Goal: Task Accomplishment & Management: Manage account settings

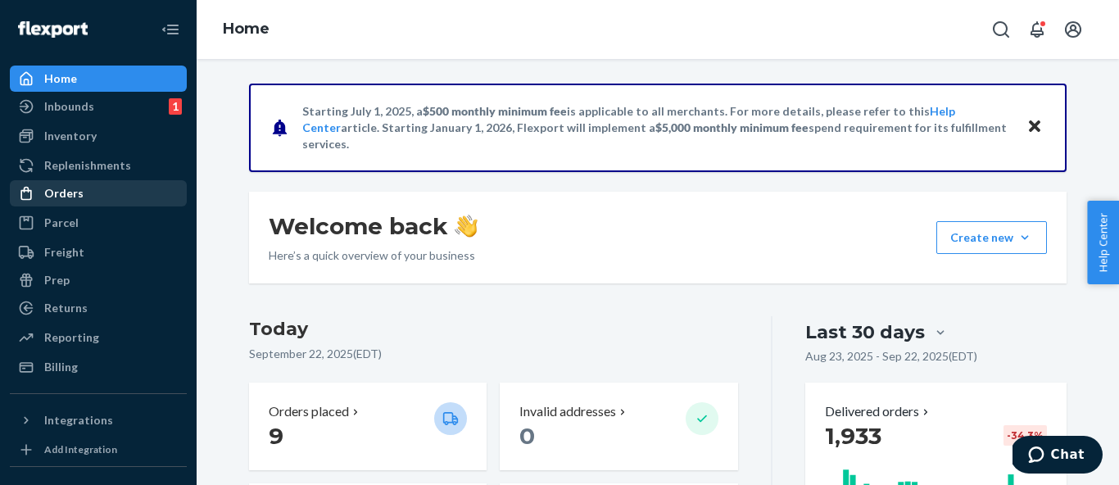
click at [125, 197] on div "Orders" at bounding box center [98, 193] width 174 height 23
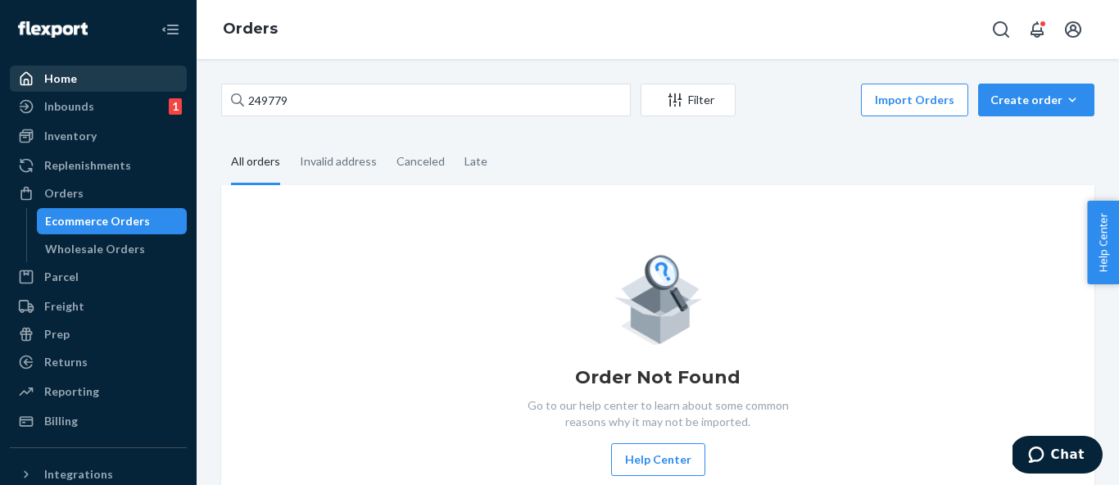
click at [109, 75] on div "Home" at bounding box center [98, 78] width 174 height 23
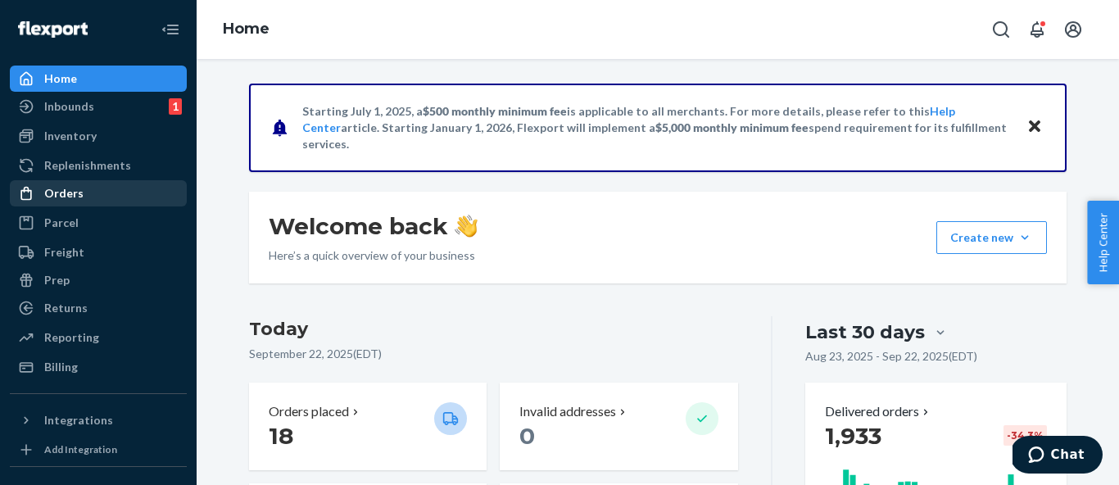
click at [108, 193] on div "Orders" at bounding box center [98, 193] width 174 height 23
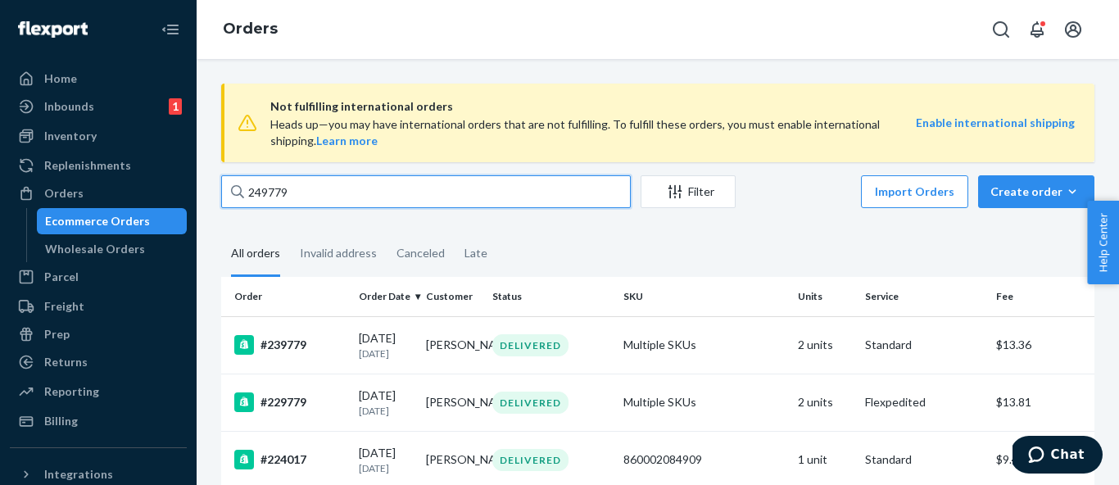
click at [324, 181] on input "249779" at bounding box center [426, 191] width 410 height 33
paste input "[PERSON_NAME]"
type input "[PERSON_NAME]"
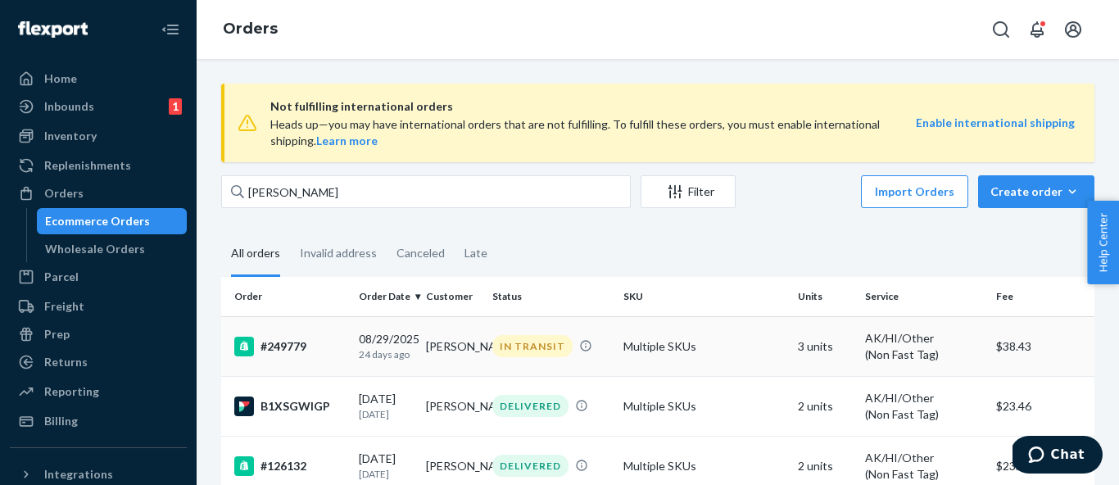
click at [312, 351] on div "#249779" at bounding box center [289, 347] width 111 height 20
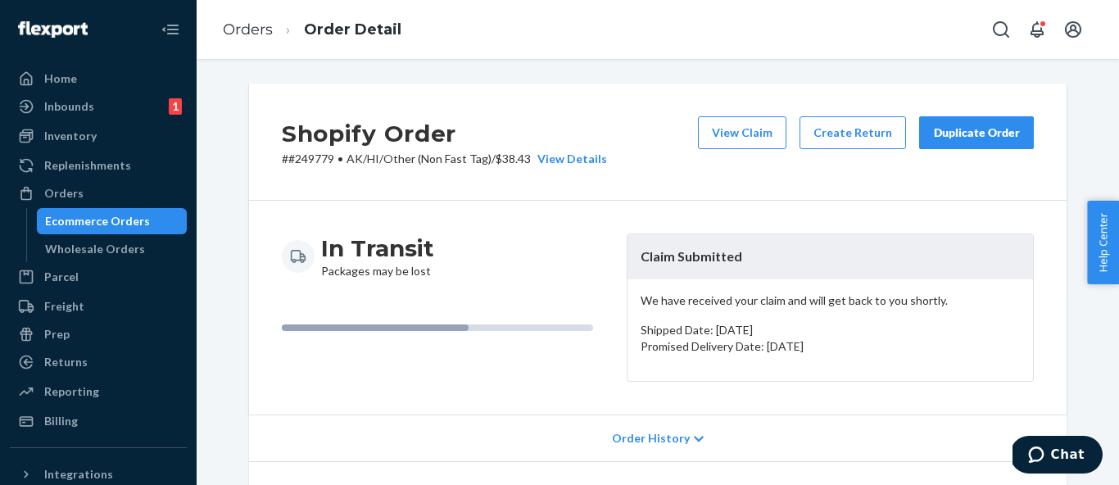
click at [1028, 132] on button "Duplicate Order" at bounding box center [976, 132] width 115 height 33
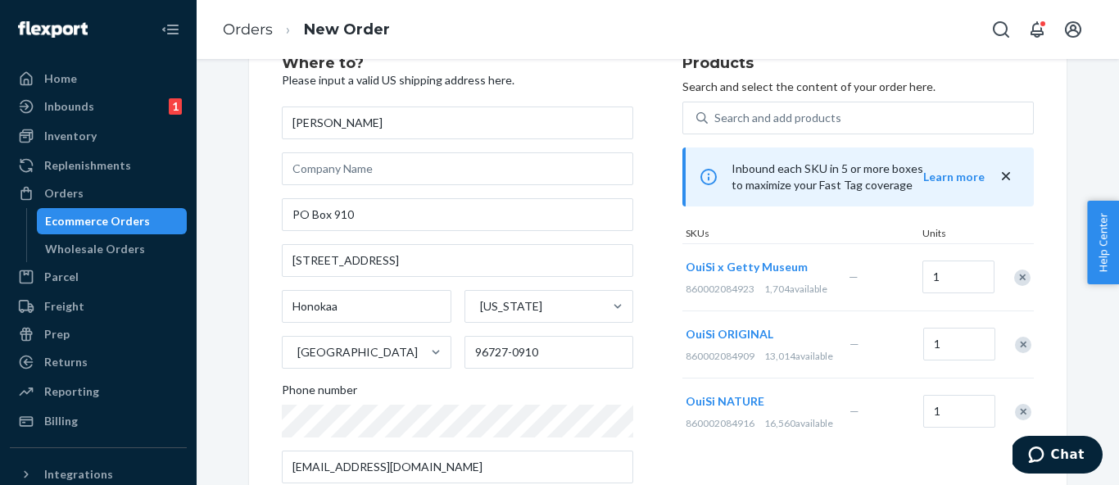
scroll to position [44, 0]
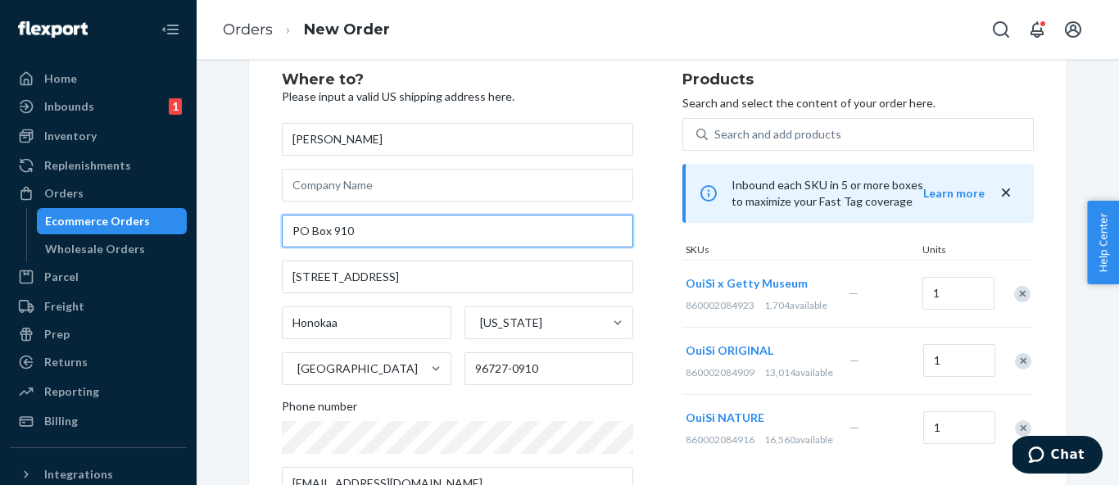
click at [425, 233] on input "PO Box 910" at bounding box center [457, 231] width 351 height 33
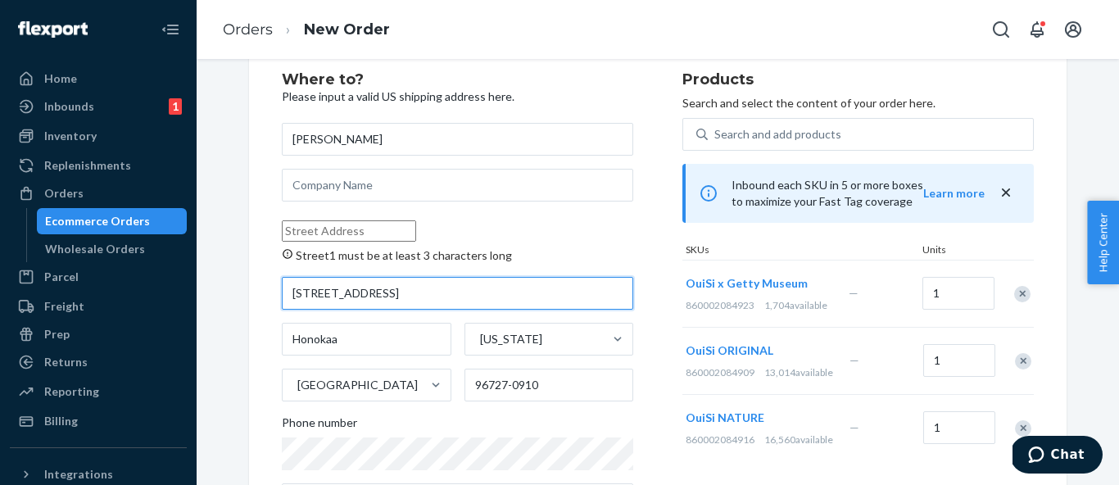
click at [382, 301] on input "[STREET_ADDRESS]" at bounding box center [457, 293] width 351 height 33
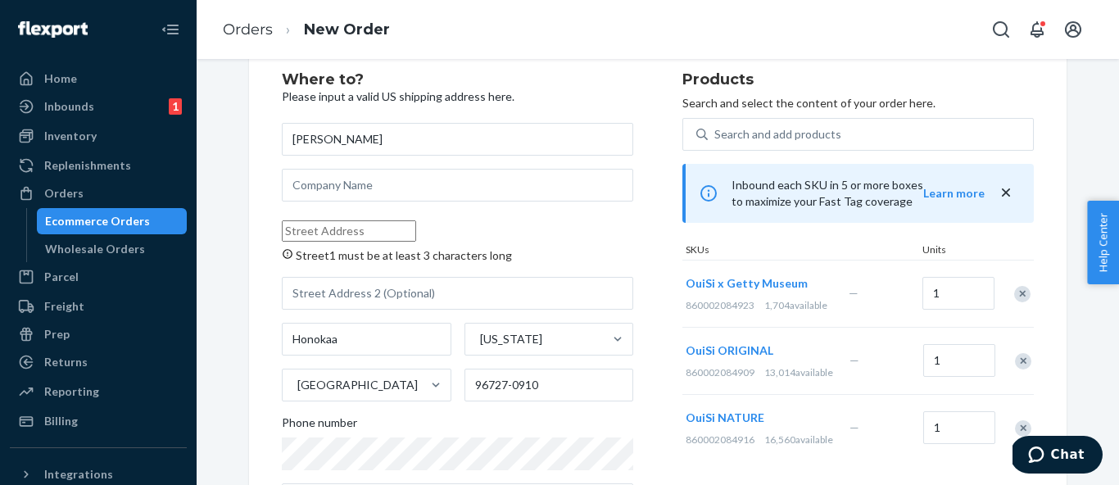
click at [416, 237] on input "Street1 must be at least 3 characters long" at bounding box center [349, 230] width 134 height 21
paste input "[STREET_ADDRESS]"
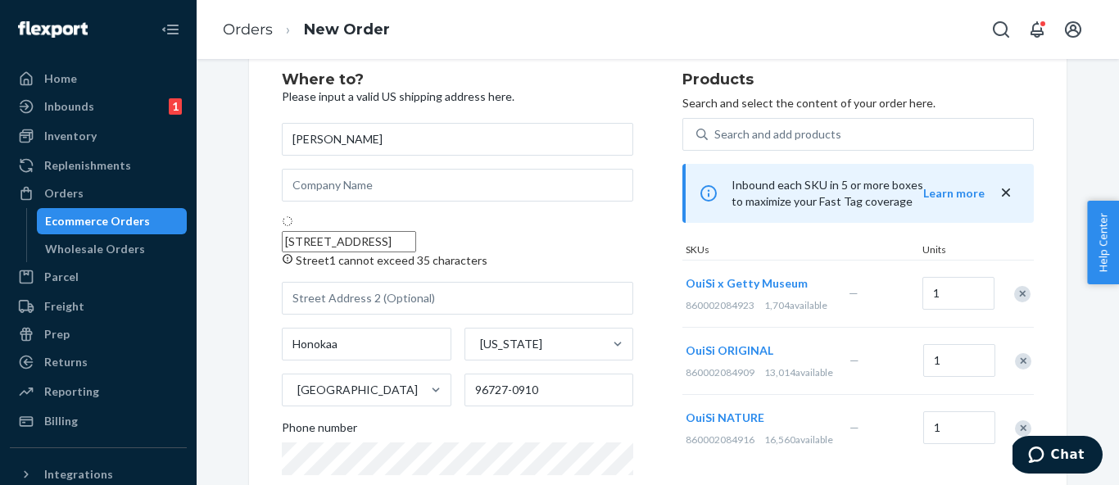
type input "[STREET_ADDRESS]"
type input "96727"
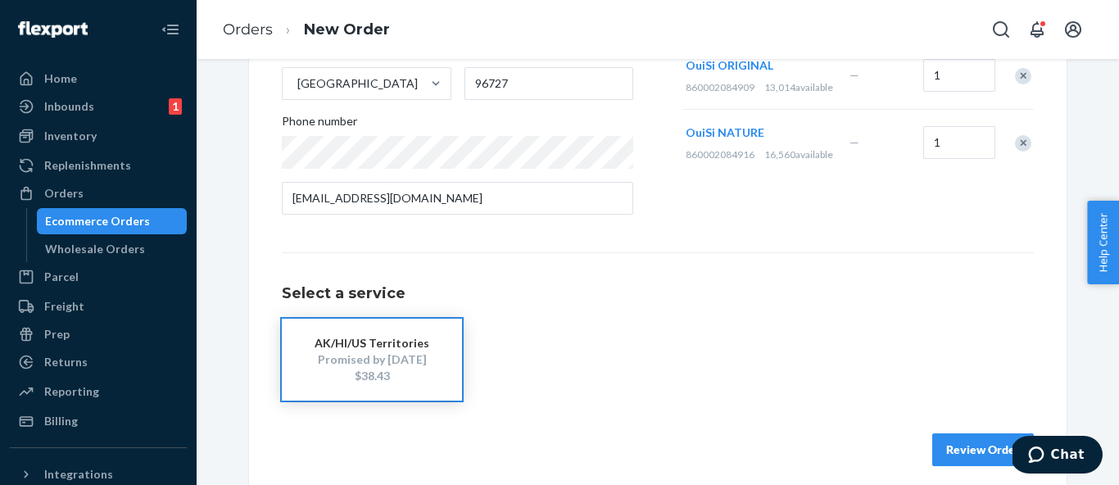
scroll to position [343, 0]
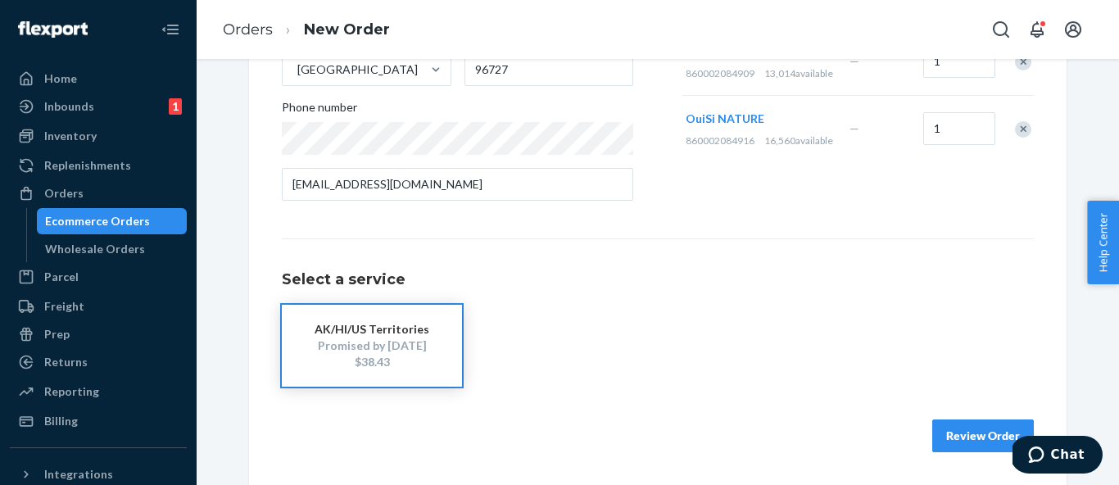
click at [985, 432] on button "Review Order" at bounding box center [983, 435] width 102 height 33
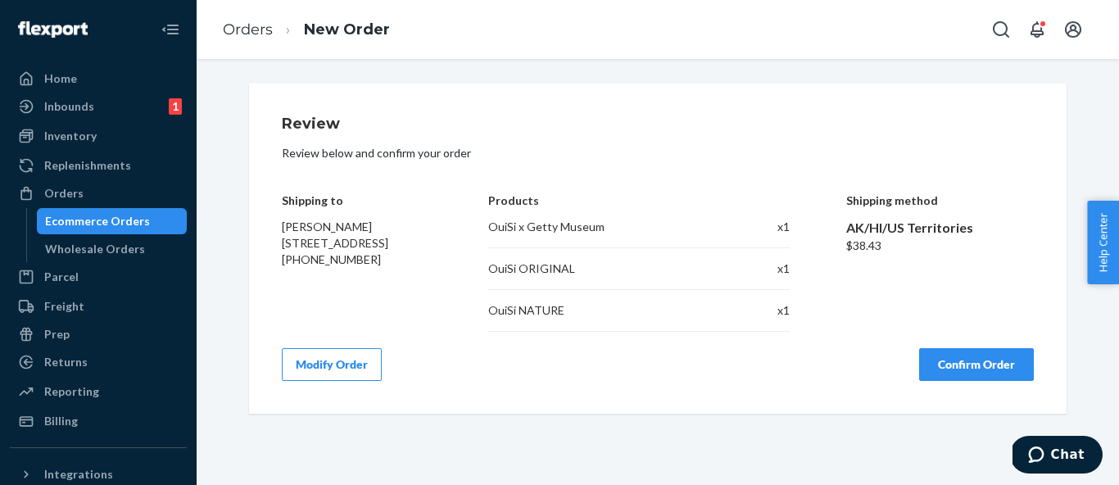
scroll to position [0, 0]
click at [1008, 369] on button "Confirm Order" at bounding box center [976, 364] width 115 height 33
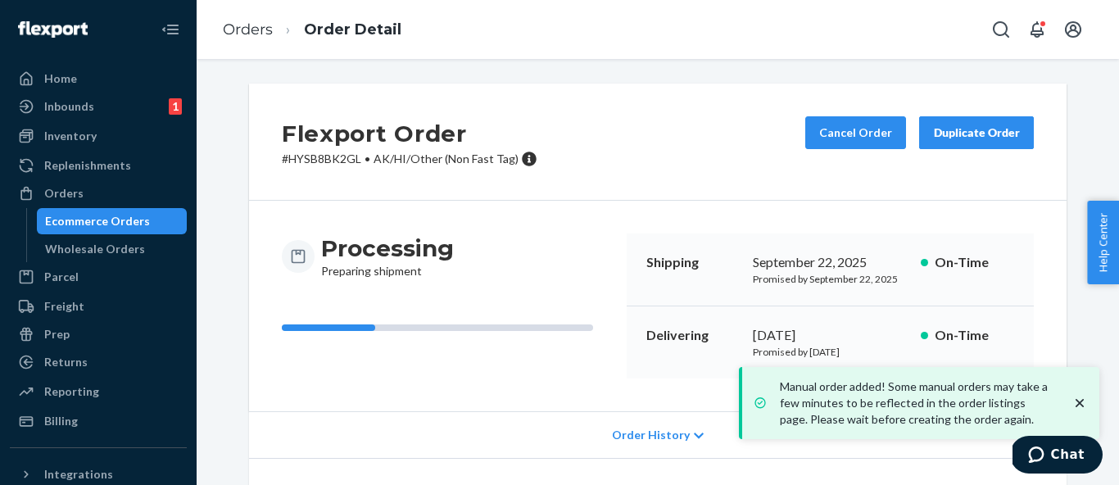
click at [709, 106] on div "Flexport Order # HYSB8BK2GL • AK/HI/Other (Non Fast Tag) Cancel Order Duplicate…" at bounding box center [658, 142] width 818 height 117
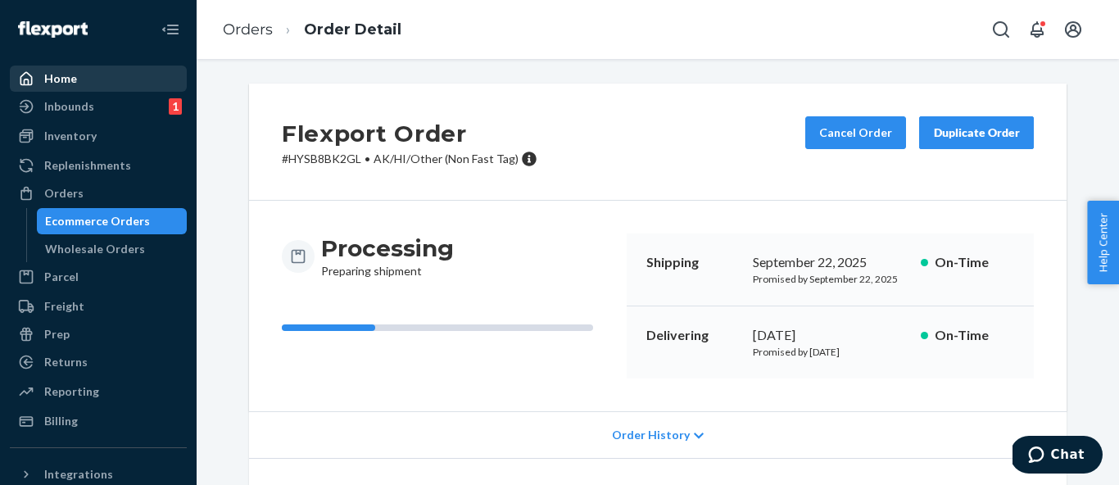
click at [66, 87] on div "Home" at bounding box center [98, 78] width 174 height 23
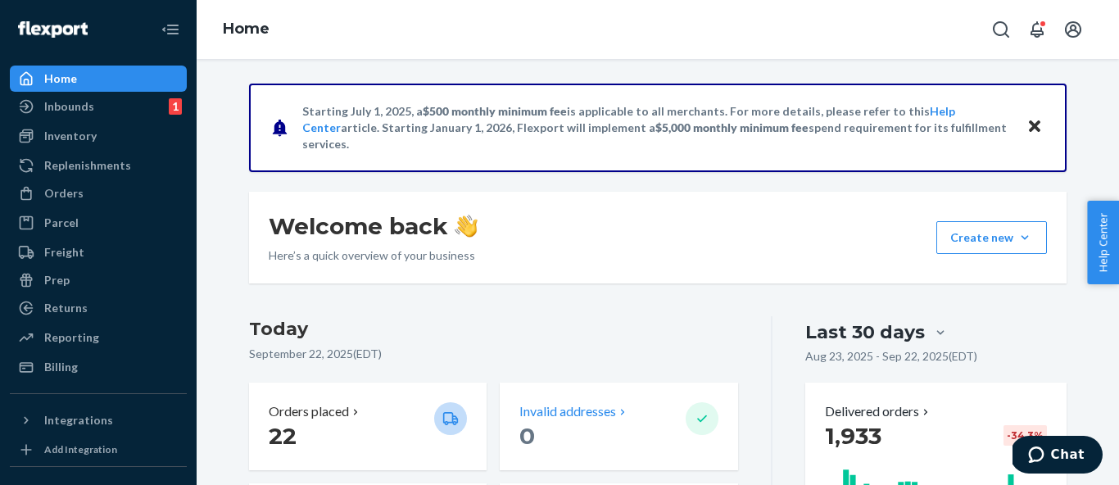
click at [600, 412] on p "Invalid addresses" at bounding box center [567, 411] width 97 height 19
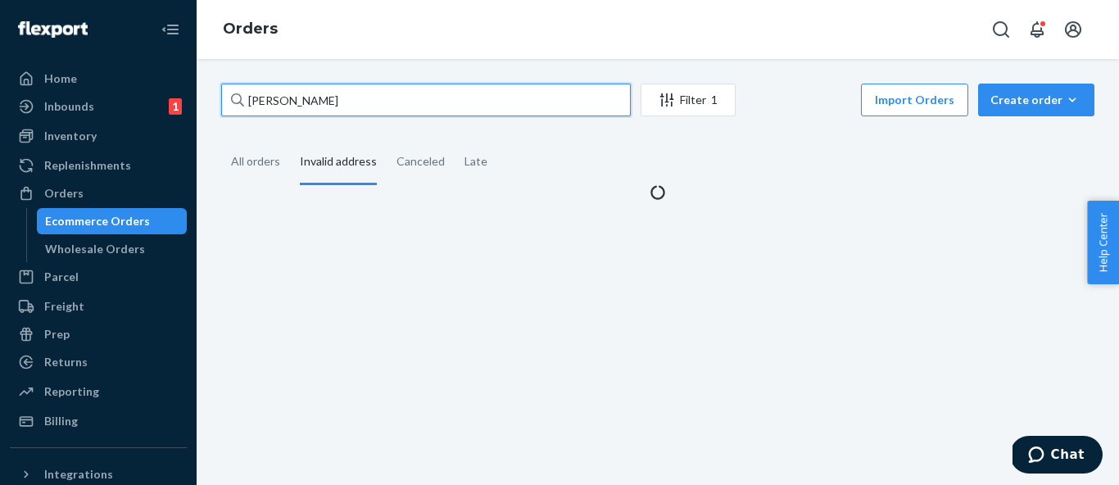
click at [434, 107] on input "[PERSON_NAME]" at bounding box center [426, 100] width 410 height 33
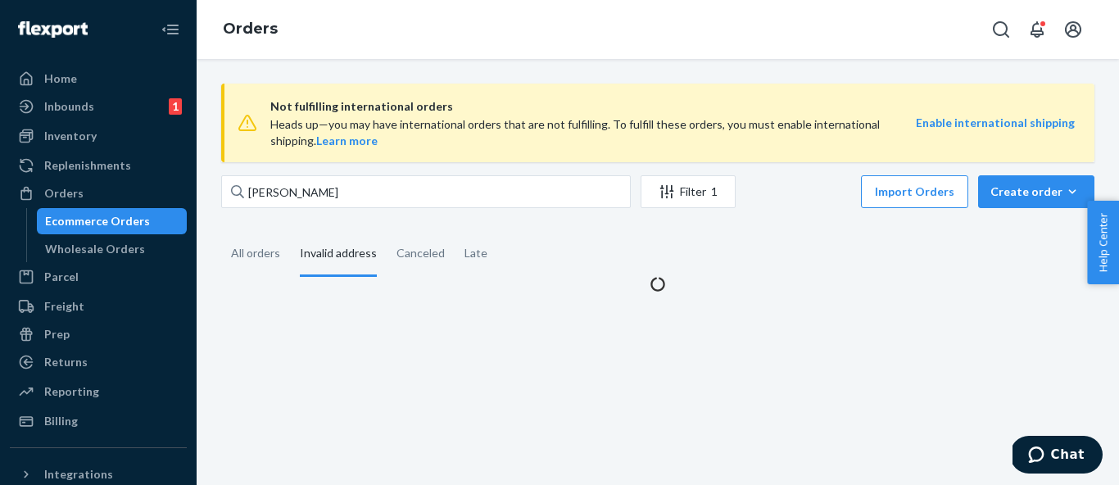
click at [434, 107] on span "Not fulfilling international orders" at bounding box center [593, 107] width 646 height 20
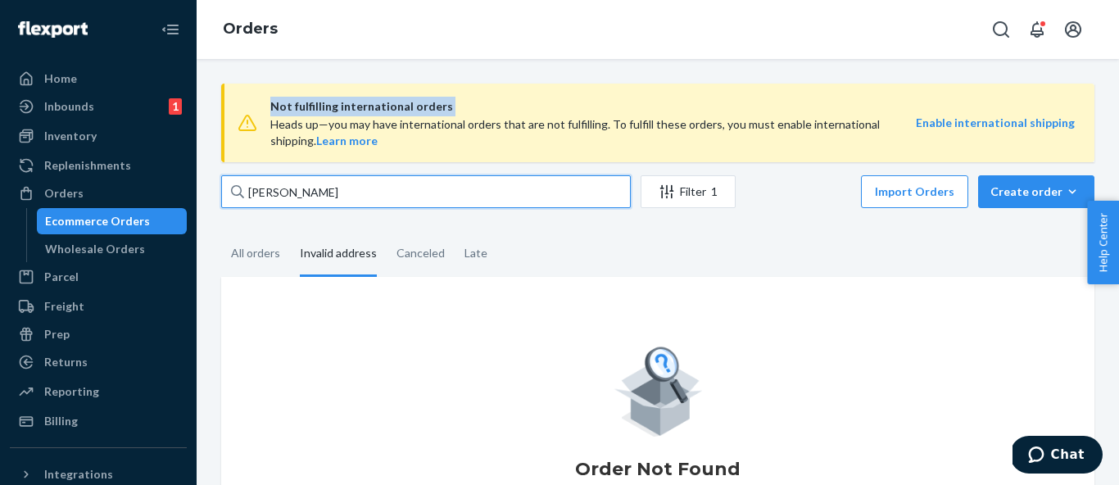
click at [338, 200] on input "[PERSON_NAME]" at bounding box center [426, 191] width 410 height 33
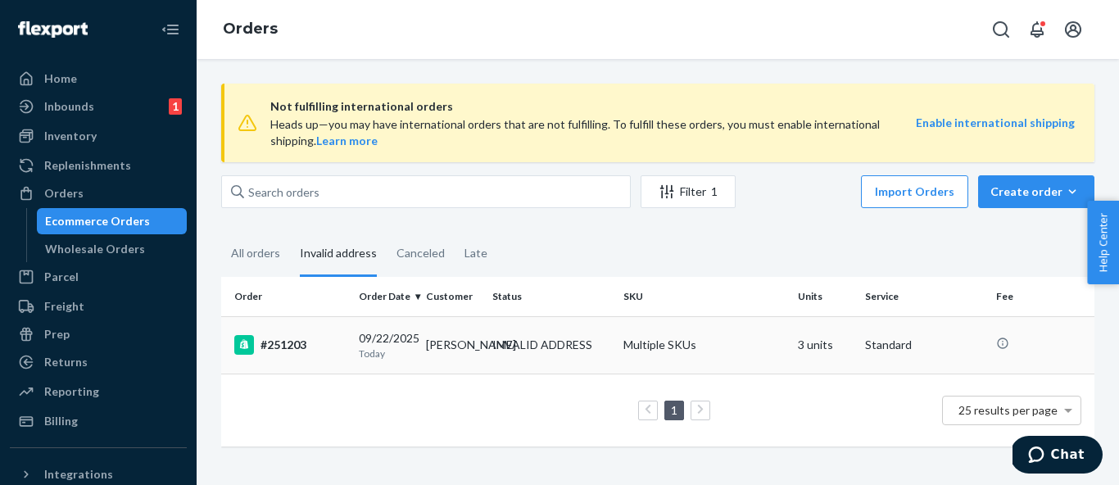
click at [350, 342] on td "#251203" at bounding box center [286, 344] width 131 height 57
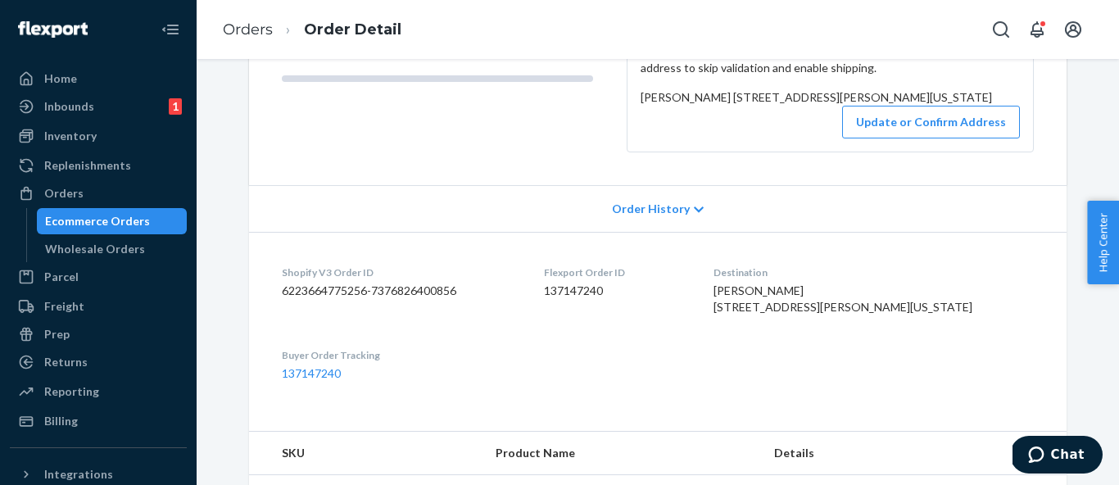
scroll to position [254, 0]
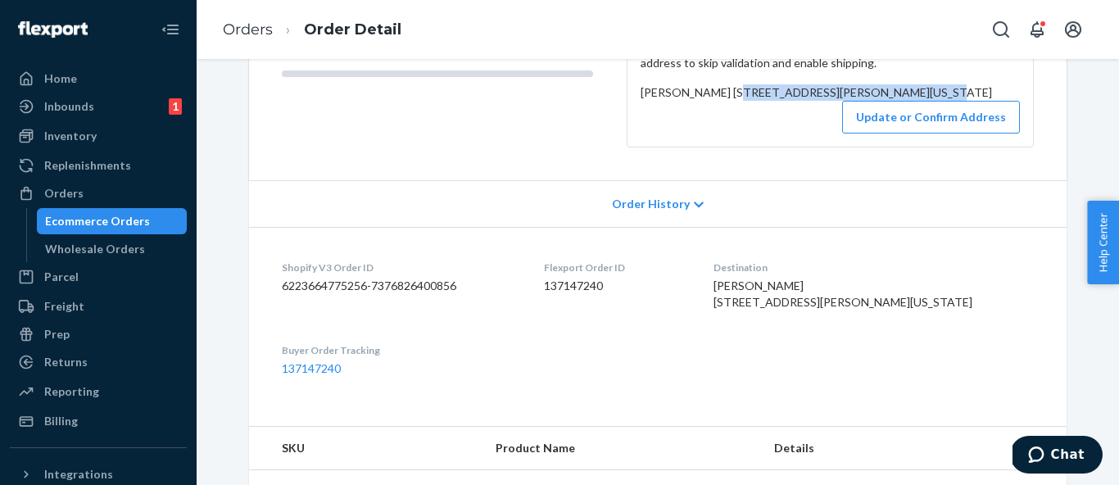
drag, startPoint x: 642, startPoint y: 116, endPoint x: 786, endPoint y: 133, distance: 144.4
click at [786, 101] on div "[PERSON_NAME] [STREET_ADDRESS][PERSON_NAME][US_STATE]" at bounding box center [830, 92] width 379 height 16
copy span "[STREET_ADDRESS][PERSON_NAME][US_STATE]"
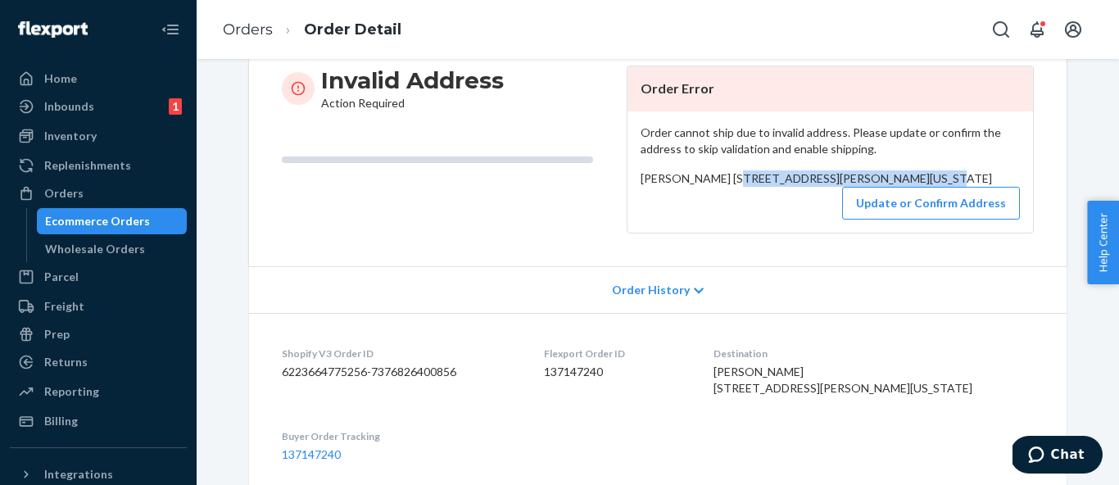
scroll to position [169, 0]
click at [937, 219] on button "Update or Confirm Address" at bounding box center [931, 202] width 178 height 33
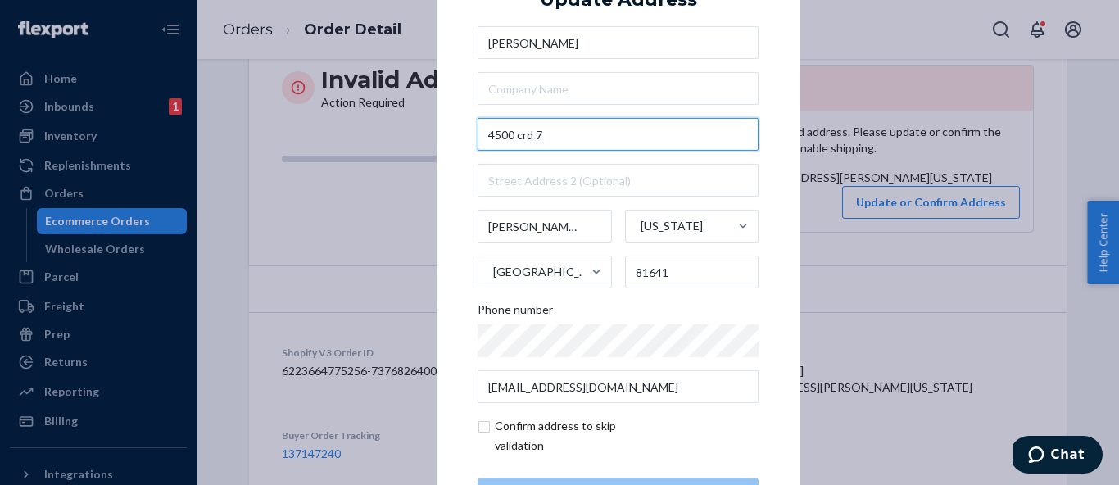
click at [558, 140] on input "4500 crd 7" at bounding box center [618, 134] width 281 height 33
paste input "[PERSON_NAME], [US_STATE] 81641"
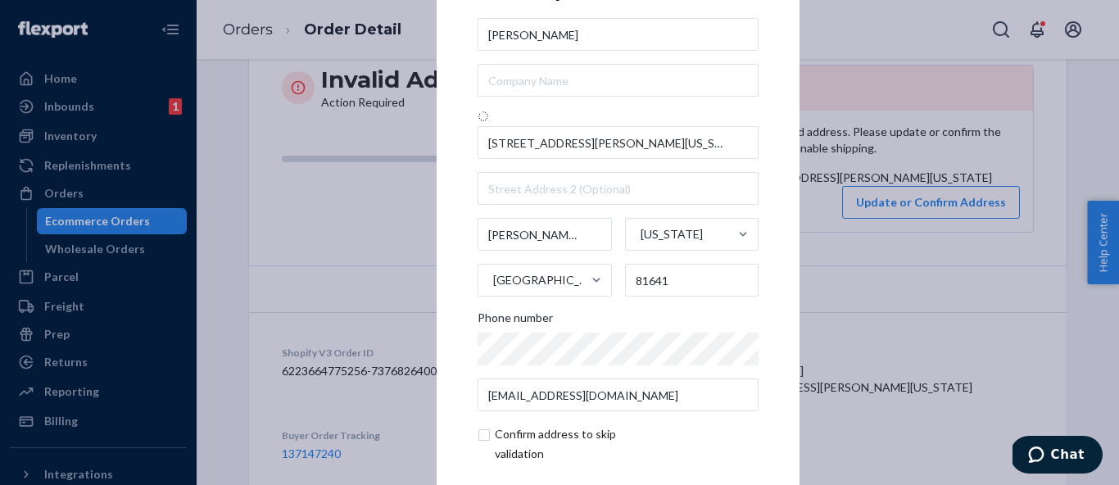
type input "[STREET_ADDRESS]"
type input "[PERSON_NAME]"
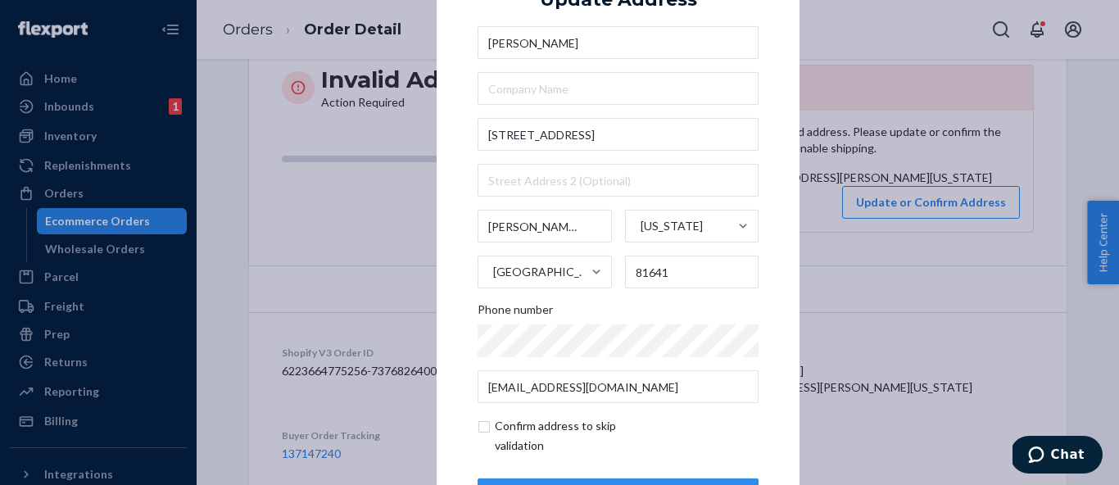
scroll to position [67, 0]
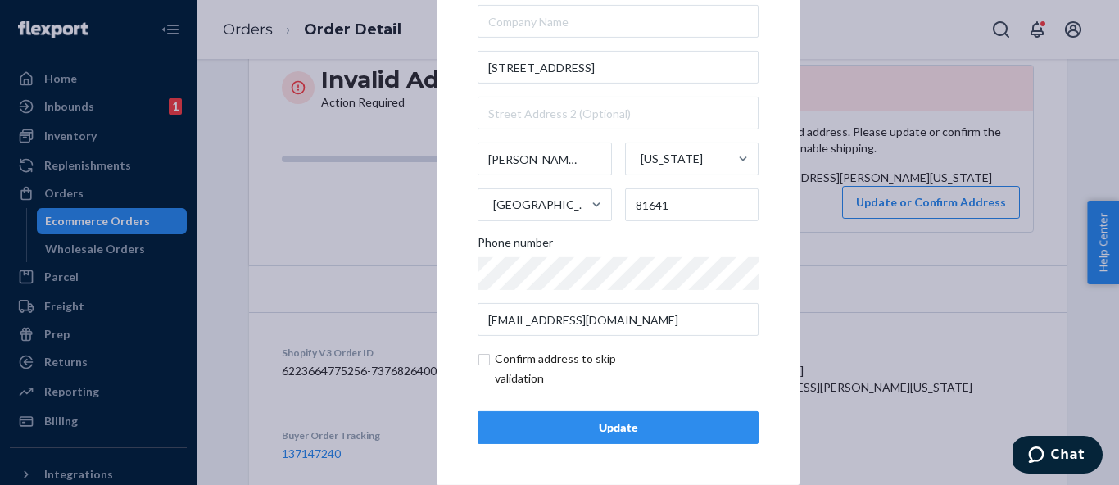
click at [595, 422] on div "Update" at bounding box center [618, 427] width 253 height 16
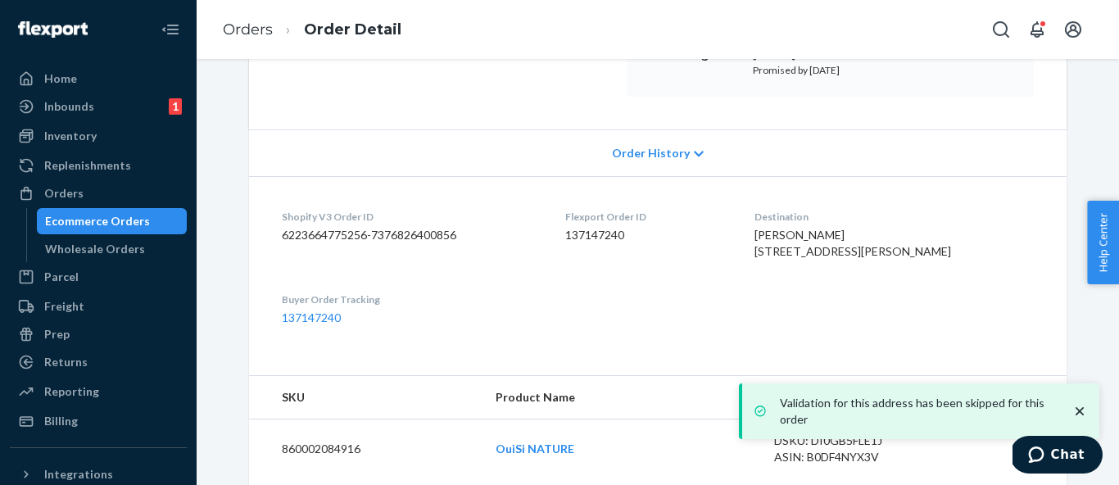
scroll to position [292, 0]
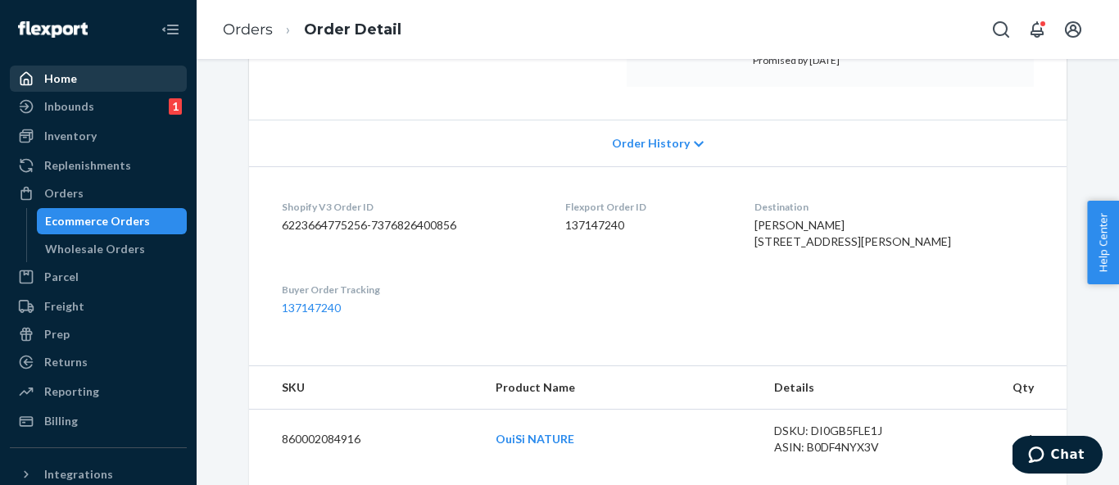
click at [111, 79] on div "Home" at bounding box center [98, 78] width 174 height 23
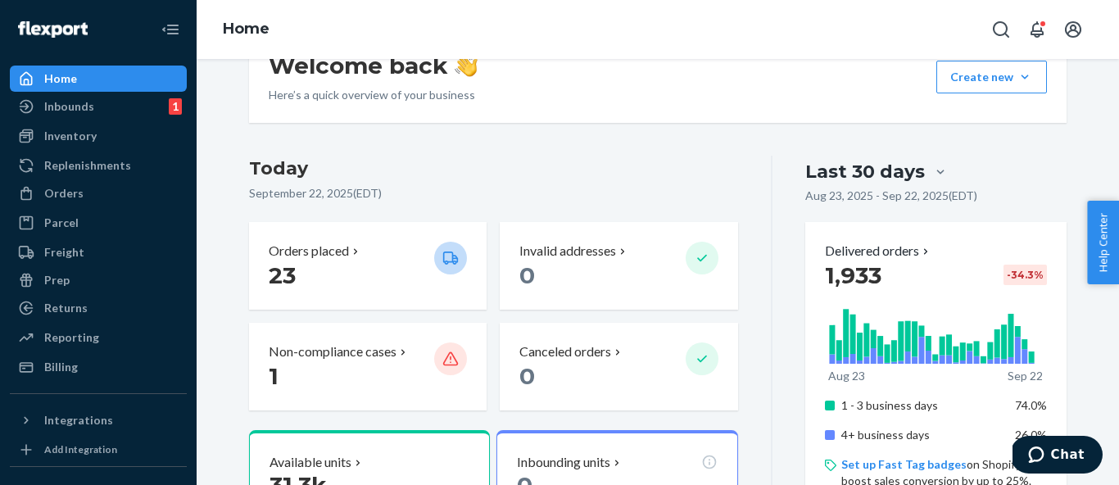
scroll to position [193, 0]
